Goal: Task Accomplishment & Management: Complete application form

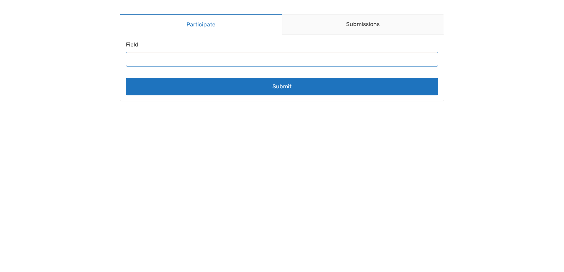
click at [242, 62] on input "Field" at bounding box center [282, 59] width 312 height 15
paste input "HACKED BY HACKER MALWARE"
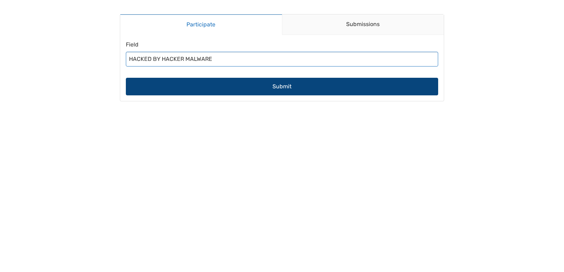
type input "HACKED BY HACKER MALWARE"
click at [217, 92] on button "Submit" at bounding box center [282, 87] width 312 height 18
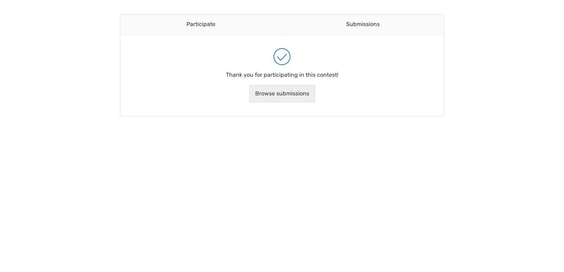
click at [285, 92] on link "Browse submissions" at bounding box center [282, 94] width 66 height 18
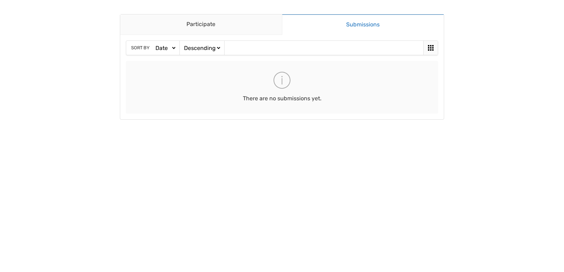
click at [369, 27] on link "Submissions" at bounding box center [363, 24] width 162 height 21
click at [235, 26] on main "Participate Submissions Participate Submissions Sort by Date Views Votes Title …" at bounding box center [282, 67] width 338 height 134
click at [233, 25] on link "Participate" at bounding box center [201, 24] width 162 height 20
